Goal: Task Accomplishment & Management: Manage account settings

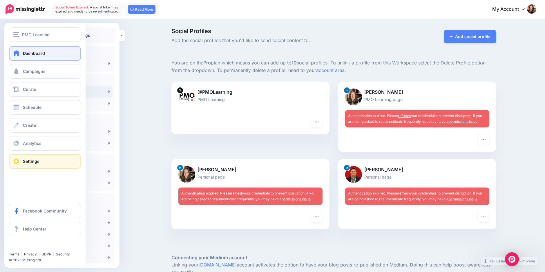
click at [23, 50] on link "Dashboard" at bounding box center [45, 53] width 72 height 15
click at [15, 37] on img "button" at bounding box center [16, 34] width 6 height 5
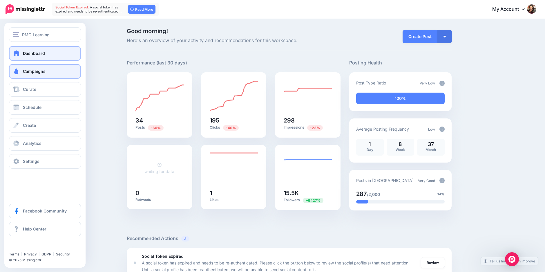
click at [53, 69] on link "Campaigns" at bounding box center [45, 71] width 72 height 15
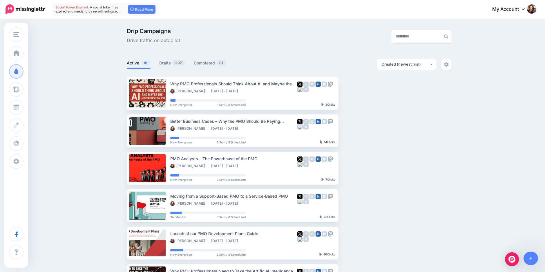
click at [529, 14] on link "My Account" at bounding box center [512, 9] width 50 height 14
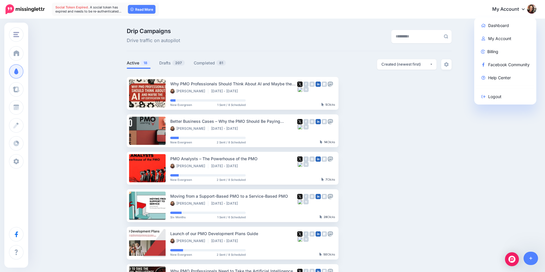
click at [520, 10] on link "My Account" at bounding box center [512, 9] width 50 height 14
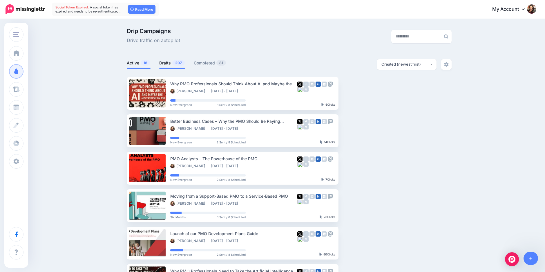
drag, startPoint x: 167, startPoint y: 60, endPoint x: 164, endPoint y: 61, distance: 3.1
click at [167, 60] on link "Drafts 207" at bounding box center [172, 62] width 26 height 7
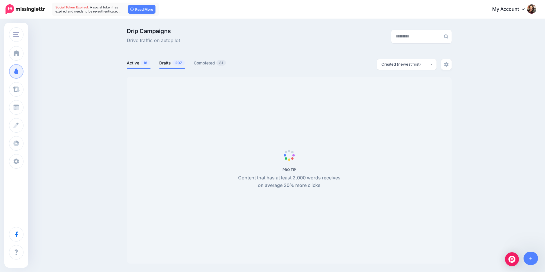
click at [144, 66] on link "Active 18" at bounding box center [139, 62] width 24 height 7
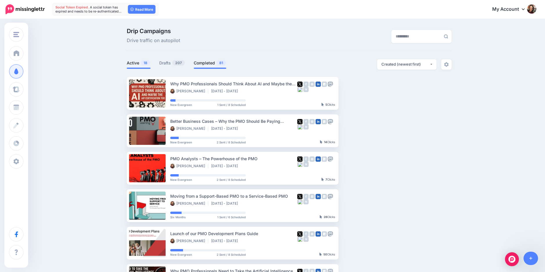
click at [210, 65] on link "Completed 81" at bounding box center [210, 62] width 33 height 7
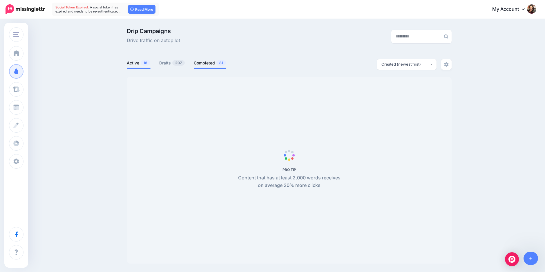
click at [145, 64] on span "18" at bounding box center [146, 63] width 10 height 6
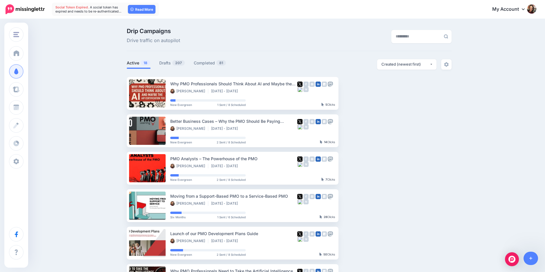
click at [290, 48] on div "Drip Campaigns Drive traffic on autopilot" at bounding box center [289, 39] width 325 height 23
click at [534, 8] on img at bounding box center [531, 8] width 9 height 9
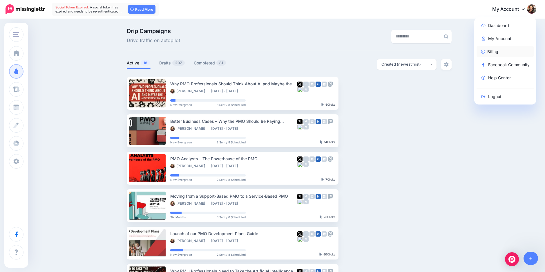
click at [501, 49] on link "Billing" at bounding box center [506, 51] width 58 height 11
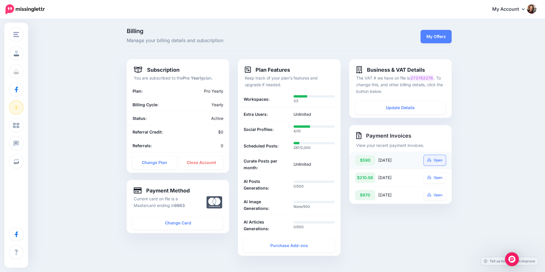
click at [442, 160] on link "Open" at bounding box center [435, 160] width 22 height 10
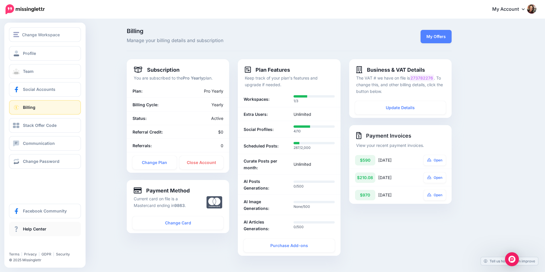
click at [26, 228] on span "Help Center" at bounding box center [35, 228] width 24 height 5
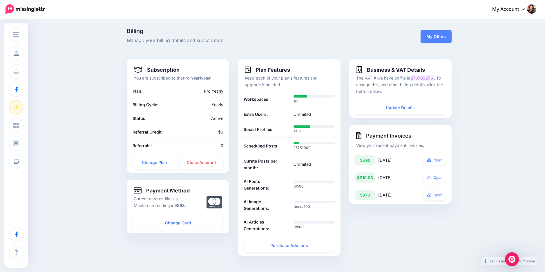
click at [535, 6] on img at bounding box center [531, 8] width 9 height 9
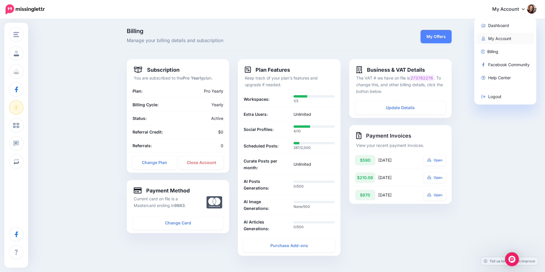
click at [518, 42] on link "My Account" at bounding box center [506, 38] width 58 height 11
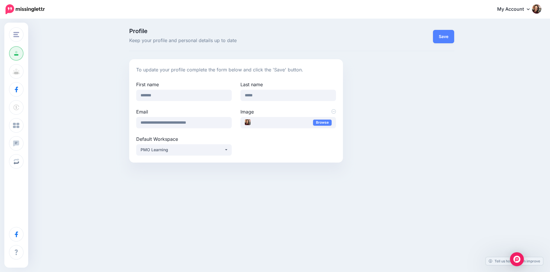
click at [512, 10] on link "My Account" at bounding box center [516, 9] width 50 height 14
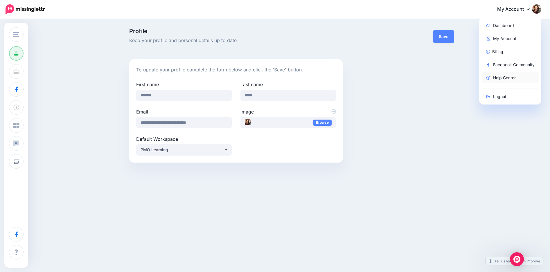
click at [502, 78] on link "Help Center" at bounding box center [510, 77] width 58 height 11
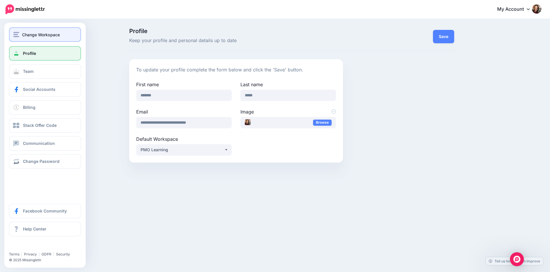
click at [33, 37] on span "Change Workspace" at bounding box center [41, 34] width 38 height 7
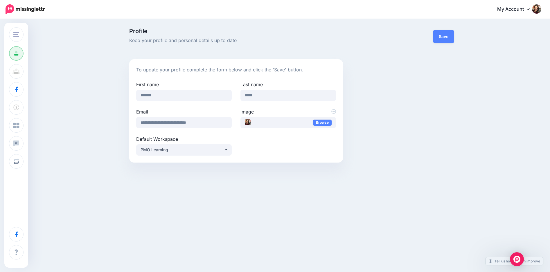
click at [20, 11] on img at bounding box center [25, 9] width 39 height 10
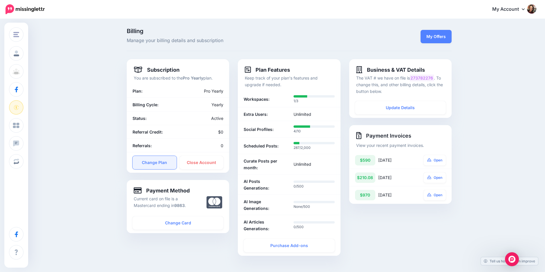
click at [168, 167] on link "Change Plan" at bounding box center [155, 162] width 44 height 13
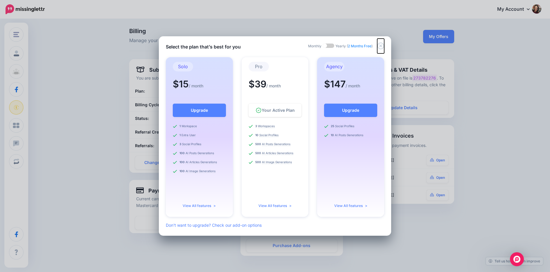
click at [380, 48] on icon "Close" at bounding box center [380, 45] width 7 height 7
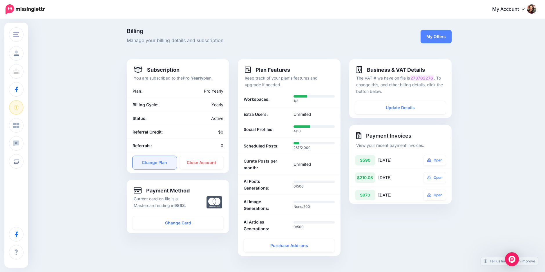
click at [167, 162] on link "Change Plan" at bounding box center [155, 162] width 44 height 13
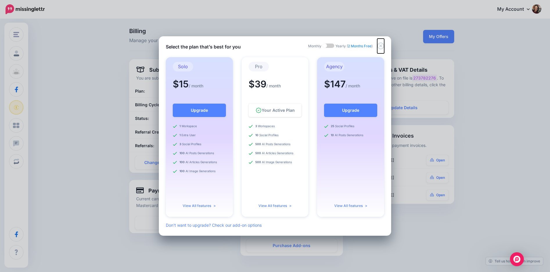
click at [378, 47] on icon "Close" at bounding box center [380, 45] width 7 height 7
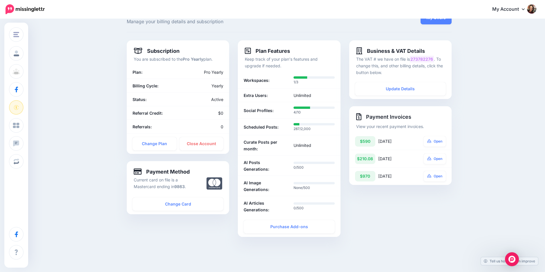
scroll to position [29, 0]
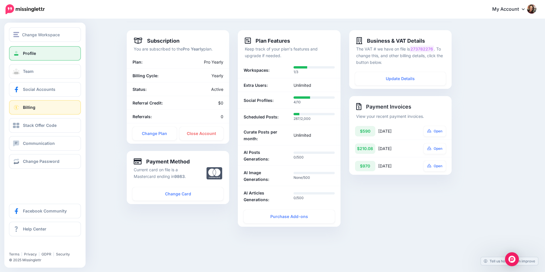
click at [47, 53] on link "Profile" at bounding box center [45, 53] width 72 height 15
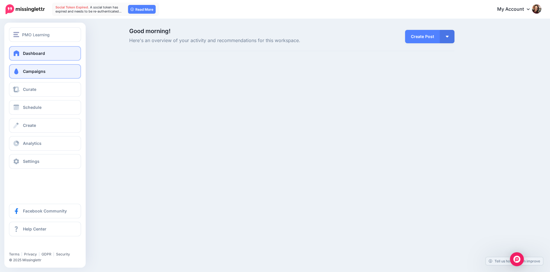
click at [35, 78] on link "Campaigns" at bounding box center [45, 71] width 72 height 15
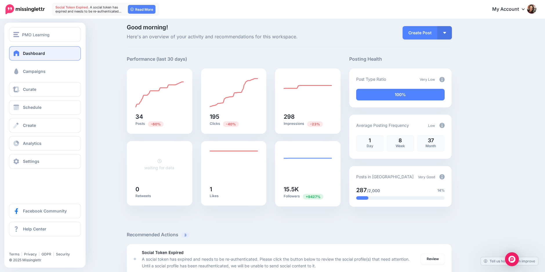
scroll to position [29, 0]
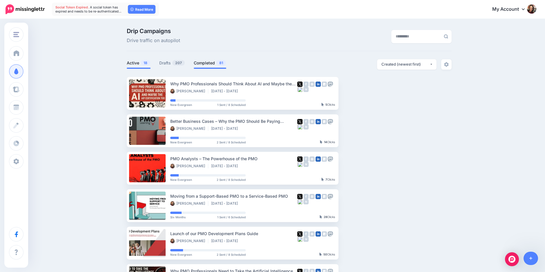
click at [205, 61] on link "Completed 81" at bounding box center [210, 62] width 33 height 7
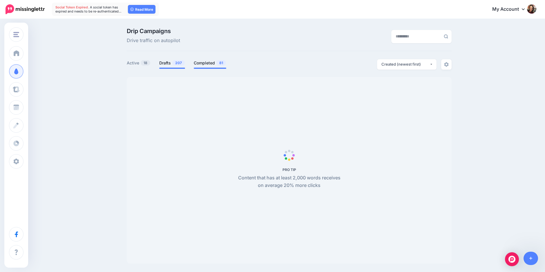
click at [183, 61] on span "207" at bounding box center [178, 63] width 12 height 6
click at [133, 64] on link "Active 18" at bounding box center [139, 62] width 24 height 7
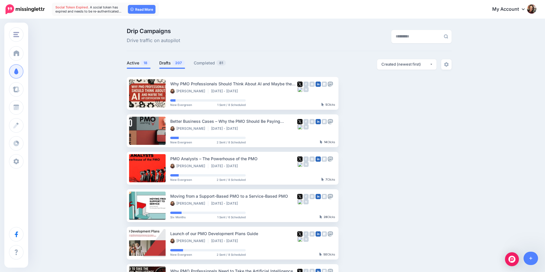
click at [178, 62] on span "207" at bounding box center [178, 63] width 12 height 6
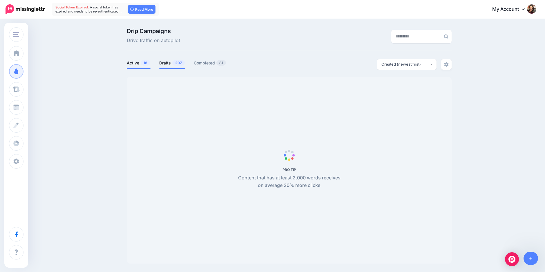
click at [136, 62] on link "Active 18" at bounding box center [139, 62] width 24 height 7
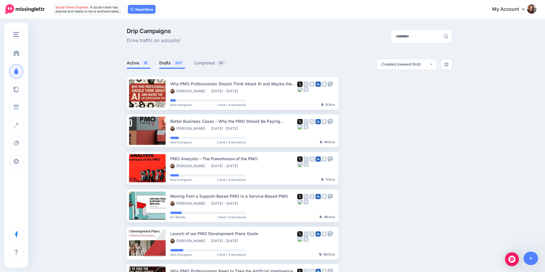
click at [170, 67] on li "Drafts 207" at bounding box center [172, 64] width 26 height 10
click at [174, 65] on link "Drafts 207" at bounding box center [172, 62] width 26 height 7
